Goal: Task Accomplishment & Management: Manage account settings

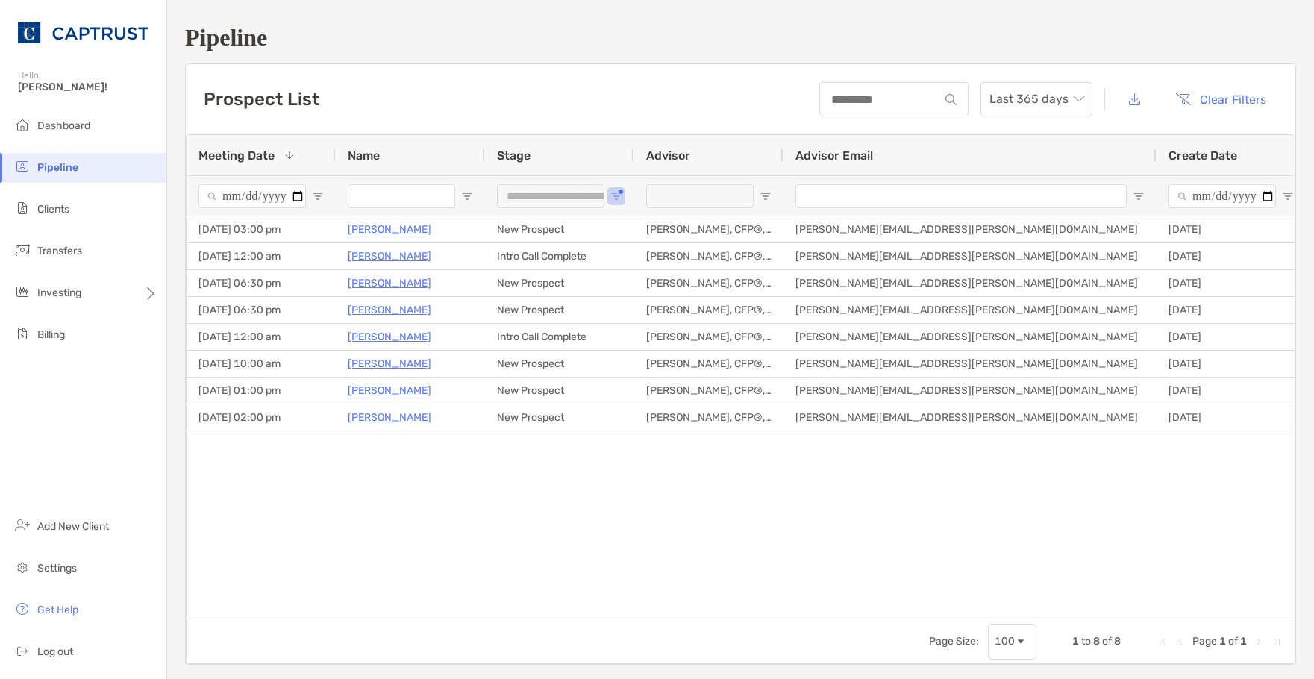
drag, startPoint x: 509, startPoint y: 548, endPoint x: 419, endPoint y: 1, distance: 554.2
click at [509, 548] on div "[PERSON_NAME] New Prospect [DATE] 03:00 pm [PERSON_NAME], CFP®, CDFA® [PERSON_N…" at bounding box center [741, 411] width 1108 height 391
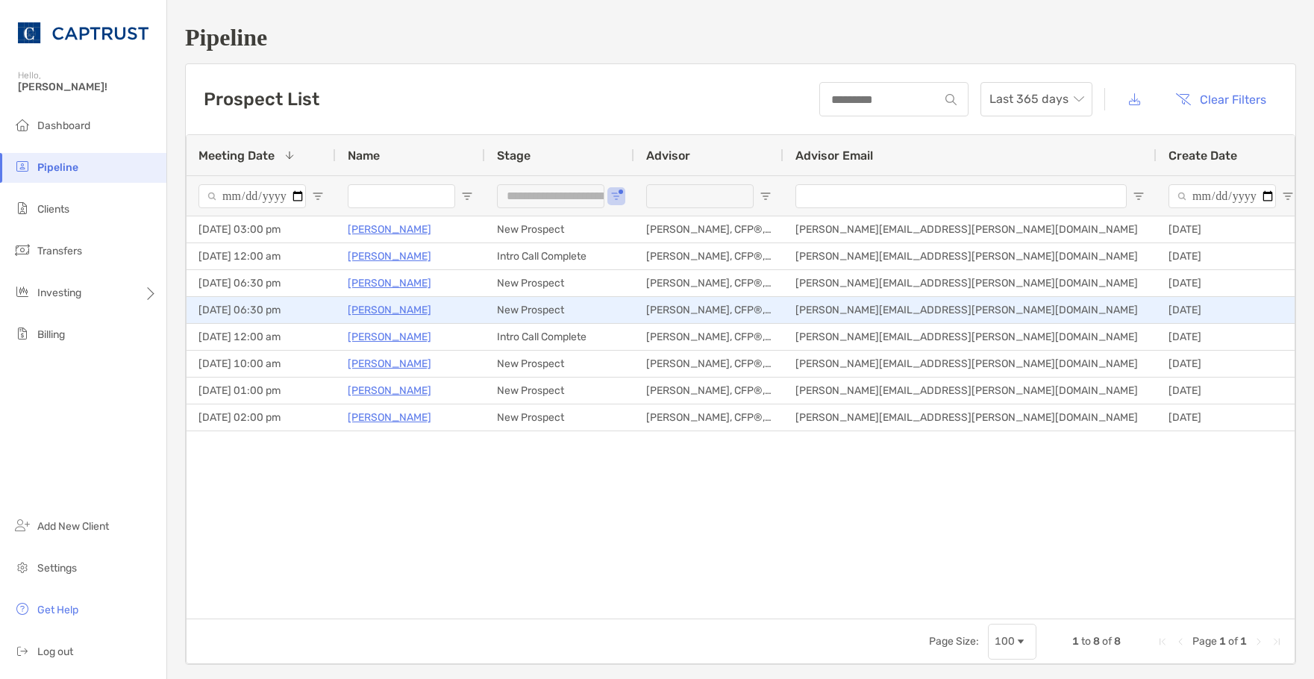
click at [408, 308] on p "[PERSON_NAME]" at bounding box center [390, 310] width 84 height 19
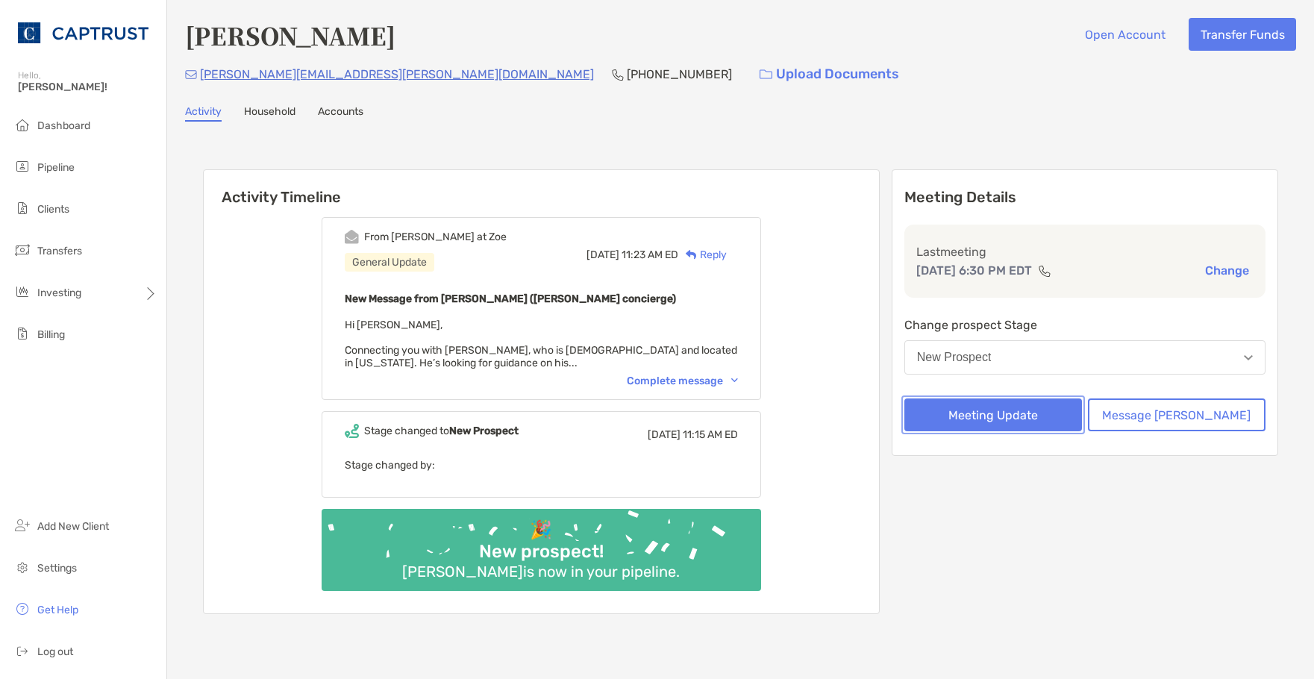
click at [1057, 404] on button "Meeting Update" at bounding box center [993, 414] width 178 height 33
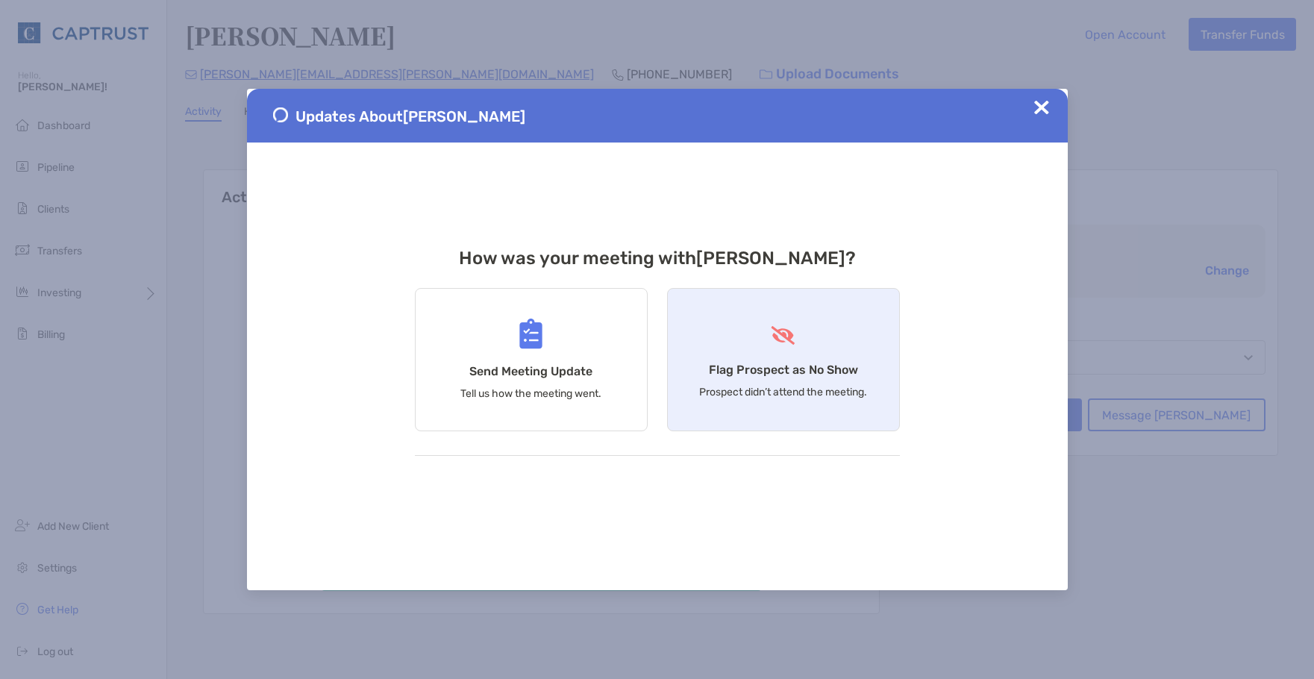
click at [737, 383] on div "Flag Prospect as No Show Prospect didn’t attend the meeting." at bounding box center [783, 359] width 233 height 143
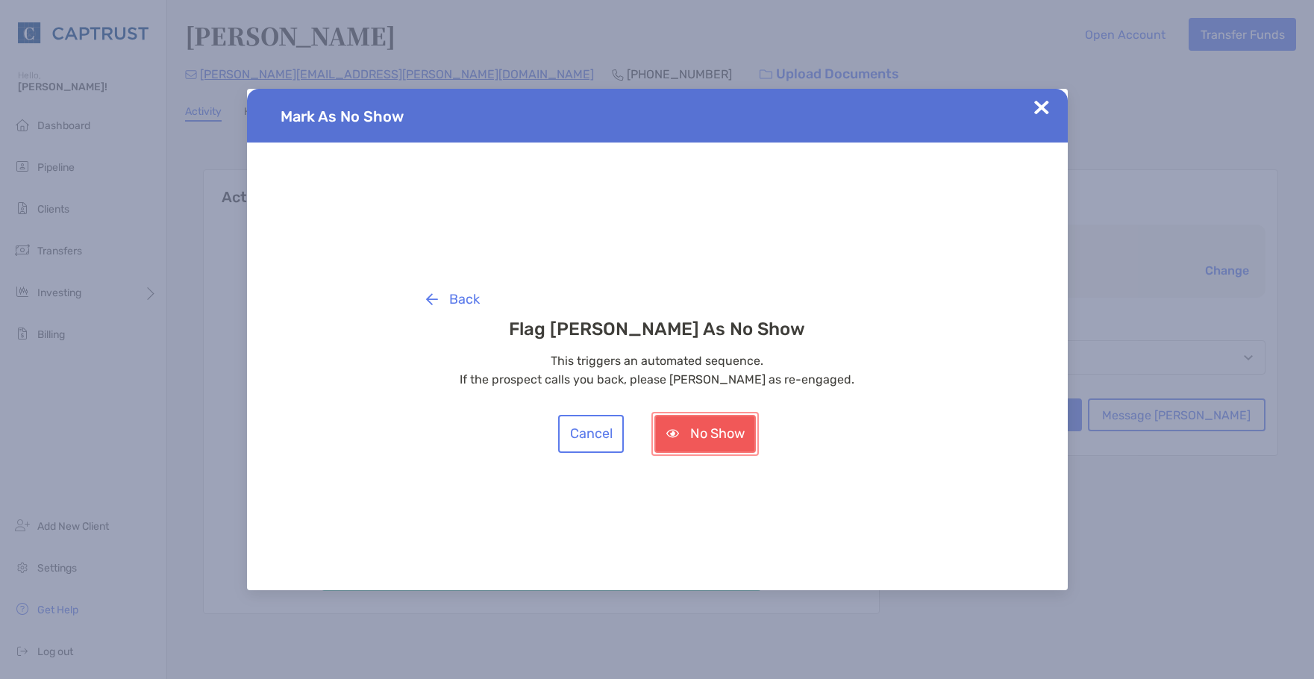
click at [716, 441] on button "No Show" at bounding box center [704, 434] width 101 height 38
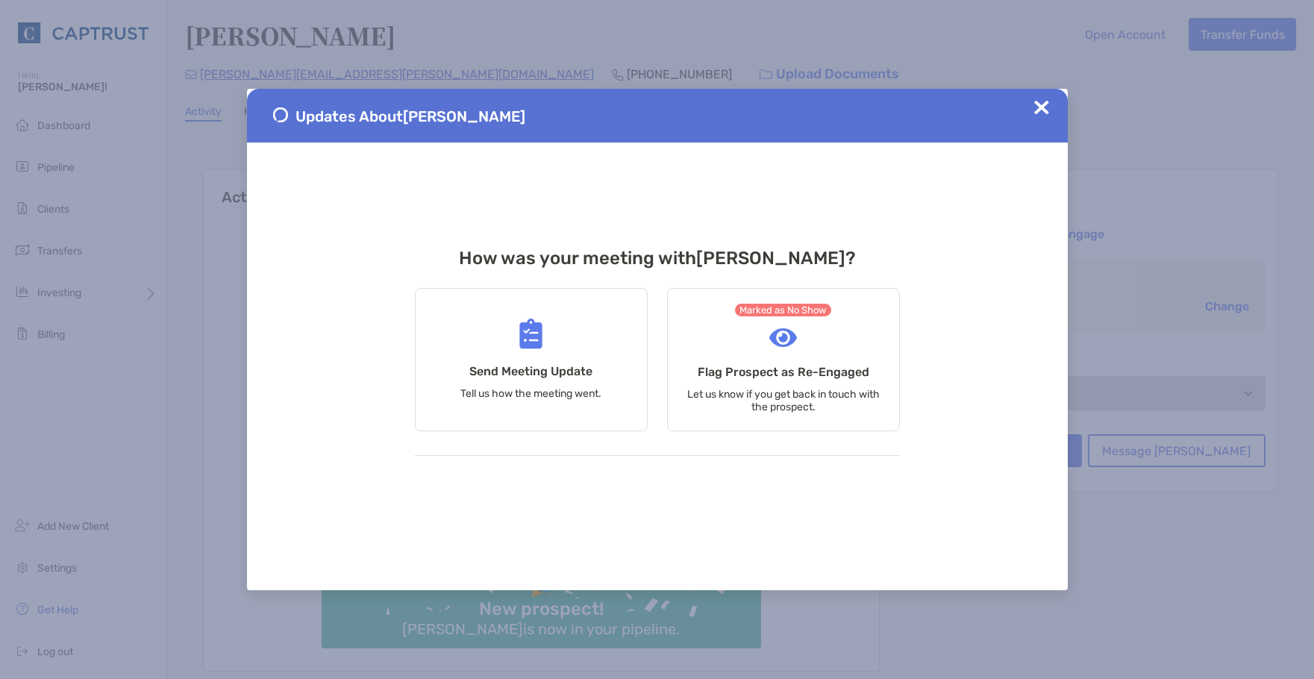
click at [1050, 111] on div "Updates About Joseph Alpas" at bounding box center [657, 116] width 821 height 54
click at [1040, 105] on img at bounding box center [1041, 107] width 15 height 15
